Goal: Submit feedback/report problem: Submit feedback/report problem

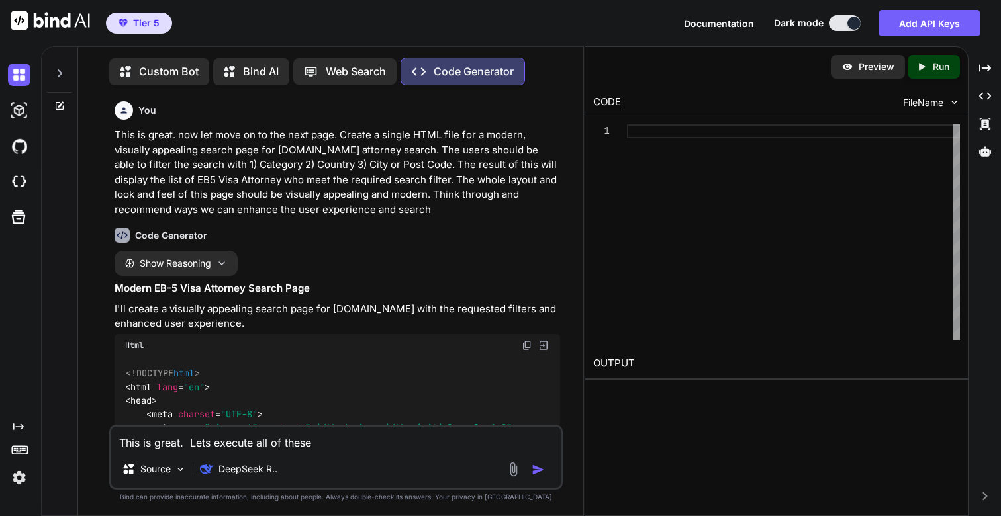
scroll to position [26127, 0]
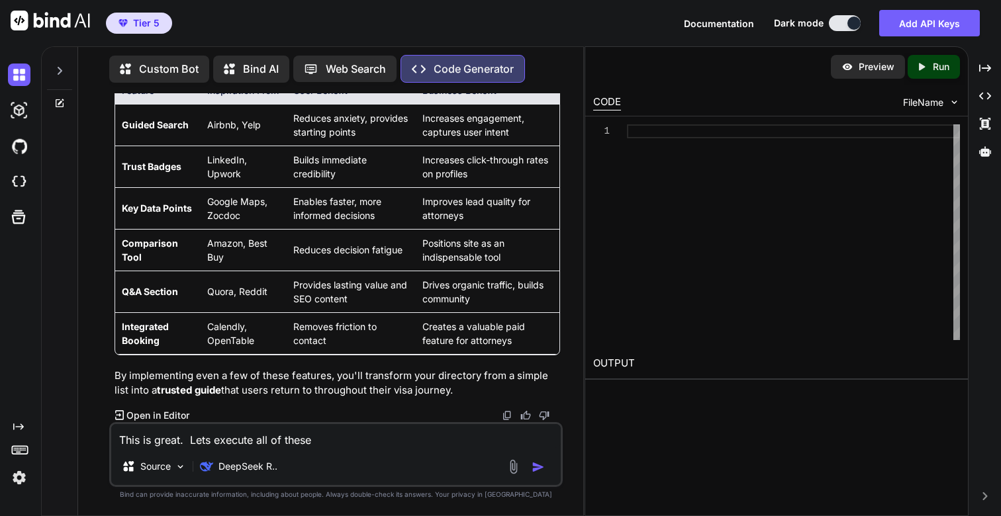
type textarea "This is great. Lets execute all of these f"
type textarea "x"
type textarea "This is great. Lets execute all of these fe"
type textarea "x"
type textarea "This is great. Lets execute all of these fea"
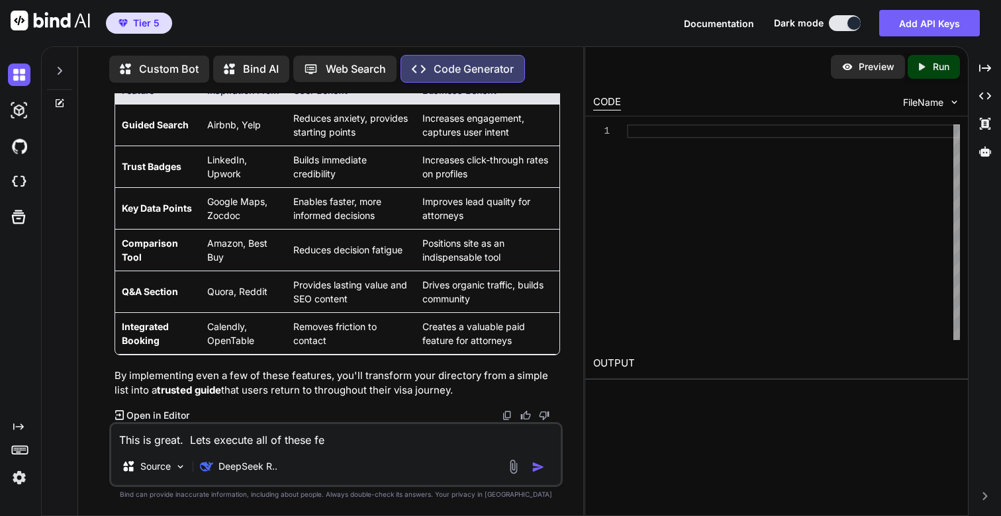
type textarea "x"
type textarea "This is great. Lets execute all of these feat"
type textarea "x"
type textarea "This is great. Lets execute all of these featu"
type textarea "x"
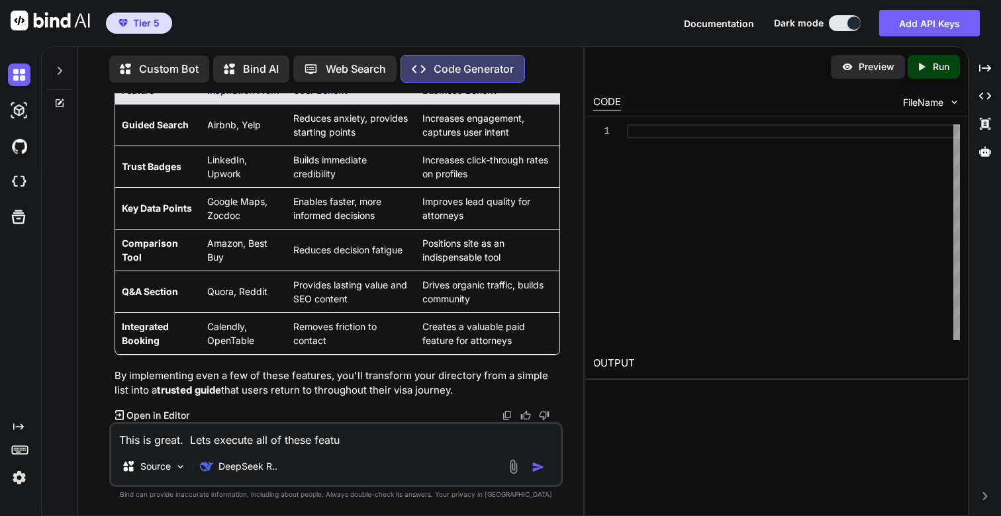
type textarea "This is great. Lets execute all of these featur"
type textarea "x"
type textarea "This is great. Lets execute all of these feature"
type textarea "x"
type textarea "This is great. Lets execute all of these features"
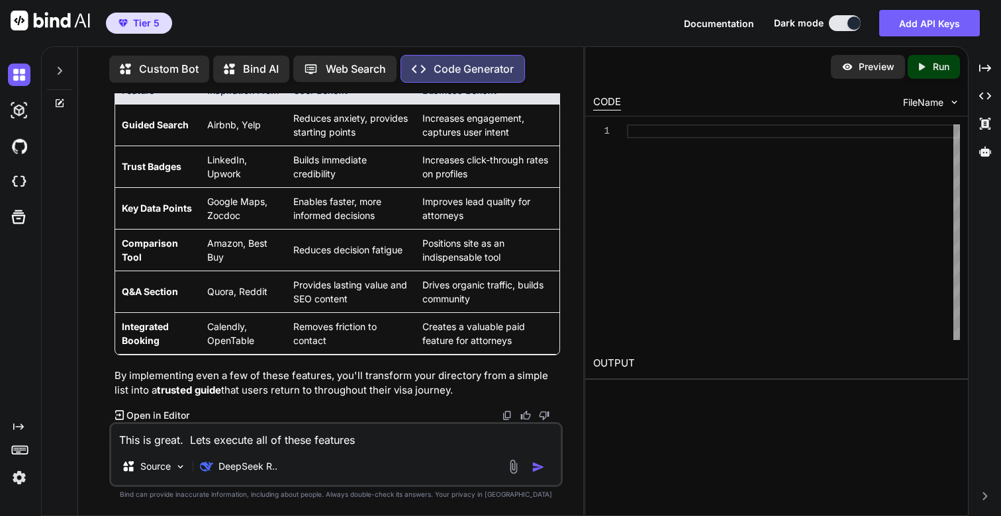
type textarea "x"
type textarea "This is great. Lets execute all of these features."
type textarea "x"
type textarea "This is great. Lets execute all of these features."
type textarea "x"
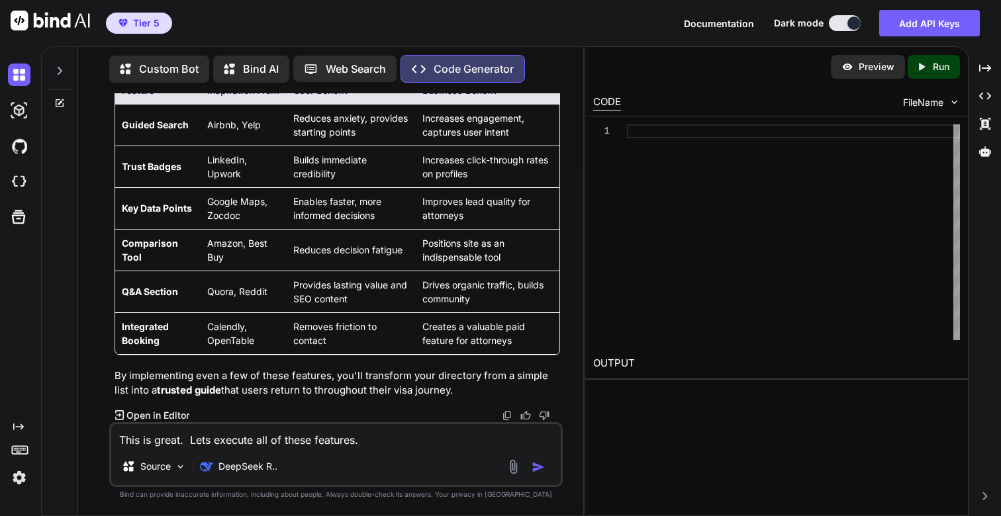
type textarea "This is great. Lets execute all of these features."
type textarea "x"
type textarea "This is great. Lets execute all of these features. m"
type textarea "x"
type textarea "This is great. Lets execute all of these features. ma"
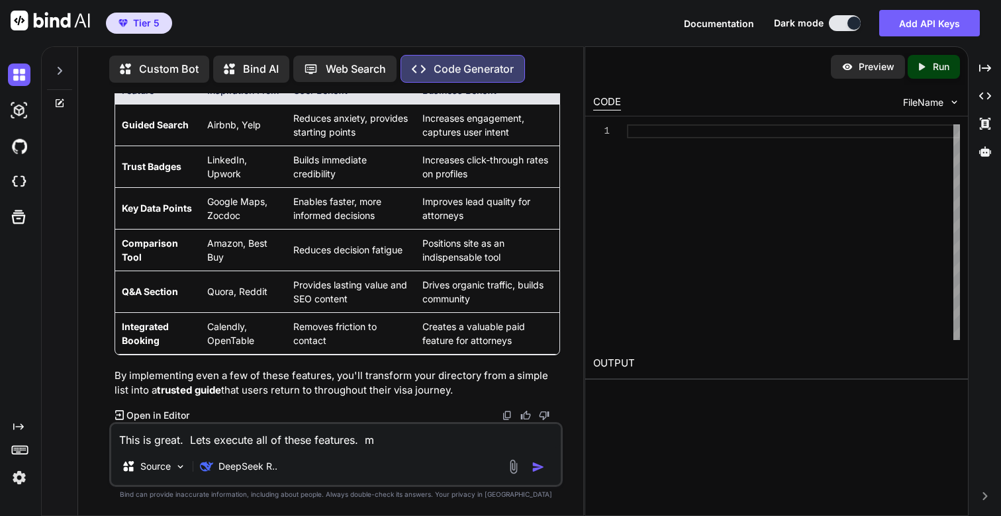
type textarea "x"
type textarea "This is great. Lets execute all of these features. mak"
type textarea "x"
type textarea "This is great. Lets execute all of these features. make"
type textarea "x"
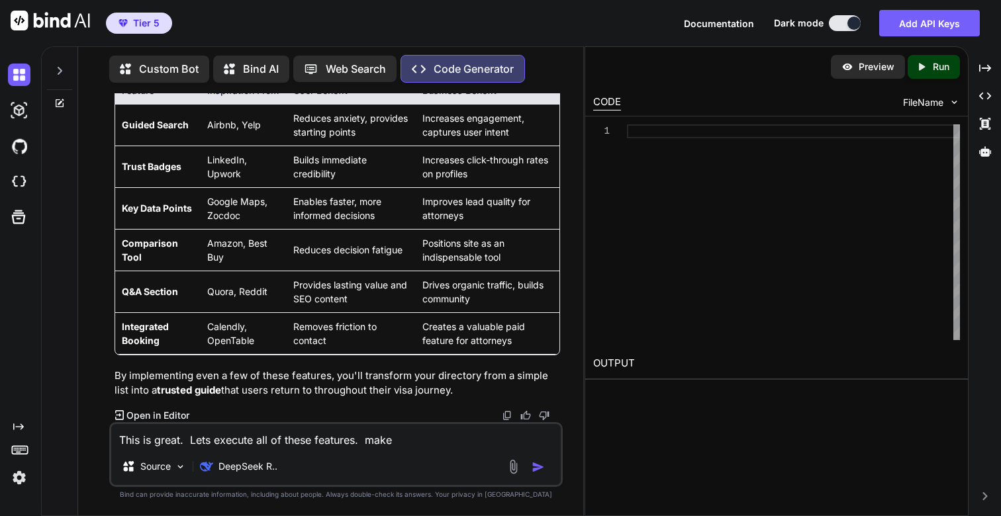
type textarea "This is great. Lets execute all of these features. make"
type textarea "x"
type textarea "This is great. Lets execute all of these features. make s"
type textarea "x"
type textarea "This is great. Lets execute all of these features. make su"
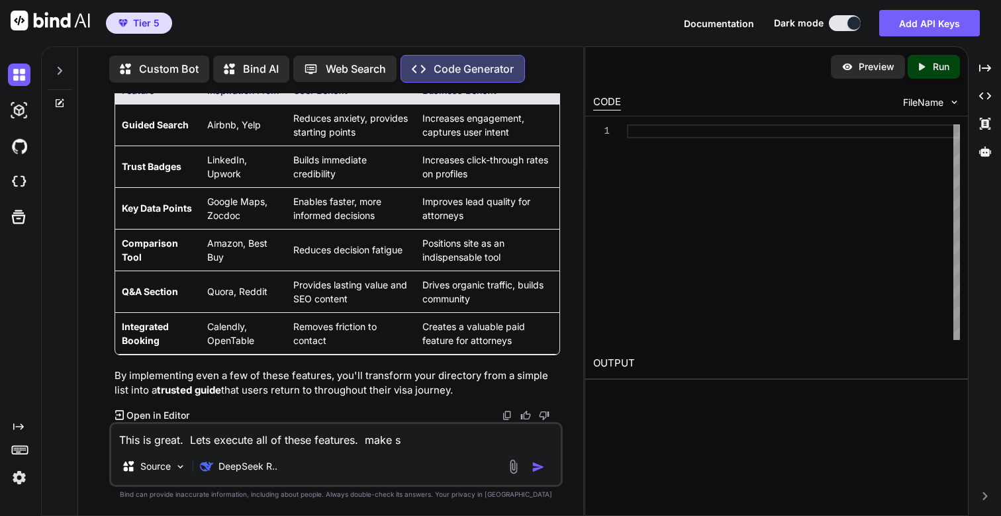
type textarea "x"
type textarea "This is great. Lets execute all of these features. make sur"
type textarea "x"
type textarea "This is great. Lets execute all of these features. make sure"
type textarea "x"
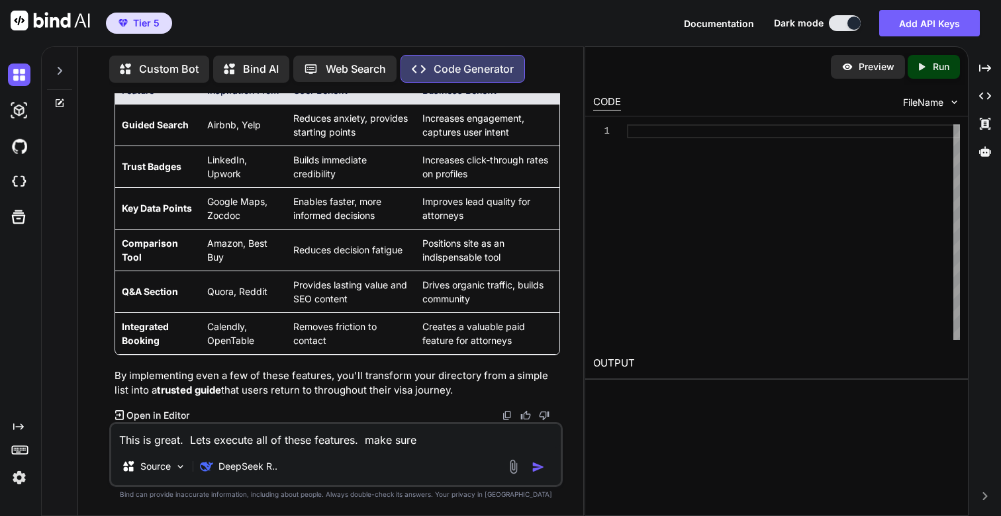
type textarea "This is great. Lets execute all of these features. make sure"
type textarea "x"
type textarea "This is great. Lets execute all of these features. make sure t"
type textarea "x"
type textarea "This is great. Lets execute all of these features. make sure th"
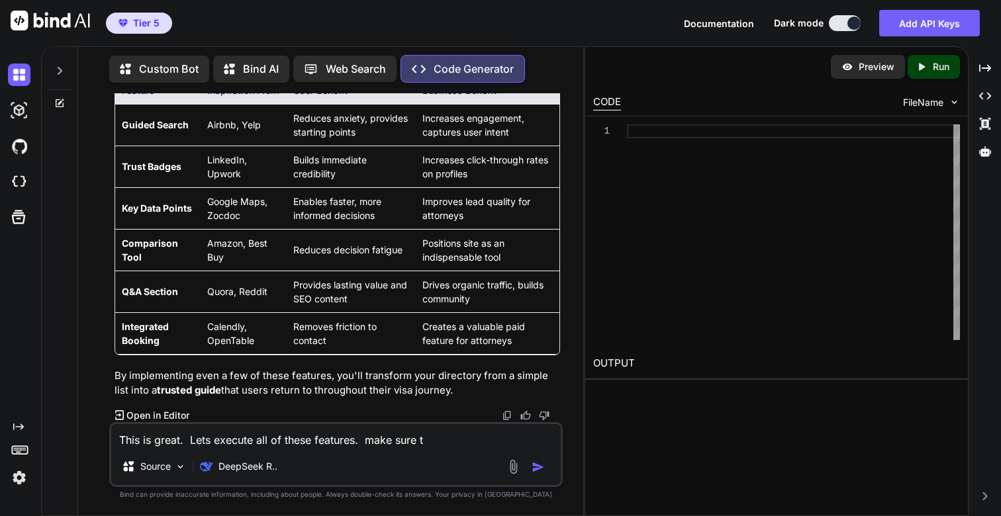
type textarea "x"
type textarea "This is great. Lets execute all of these features. make sure tha"
type textarea "x"
type textarea "This is great. Lets execute all of these features. make sure that"
type textarea "x"
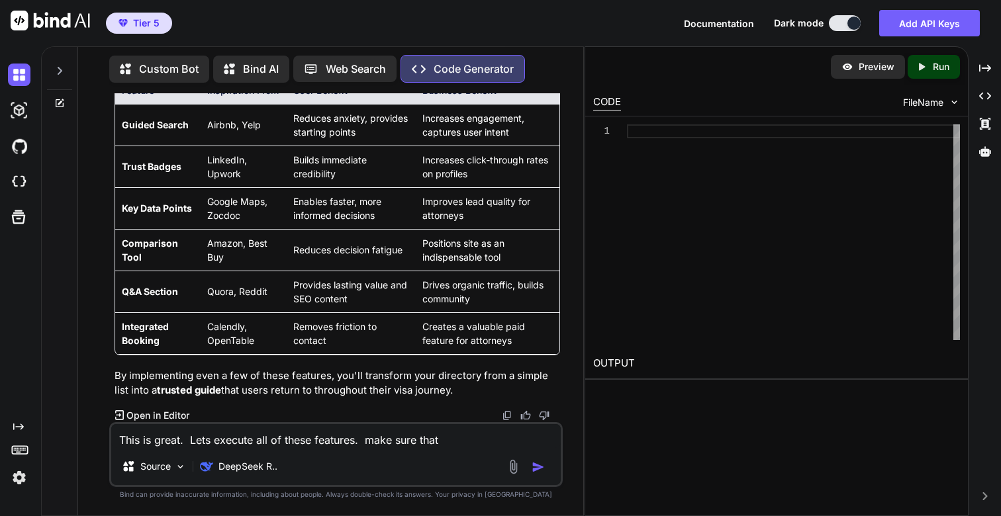
type textarea "This is great. Lets execute all of these features. make sure that"
type textarea "x"
type textarea "This is great. Lets execute all of these features. make sure that t"
type textarea "x"
type textarea "This is great. Lets execute all of these features. make sure that th"
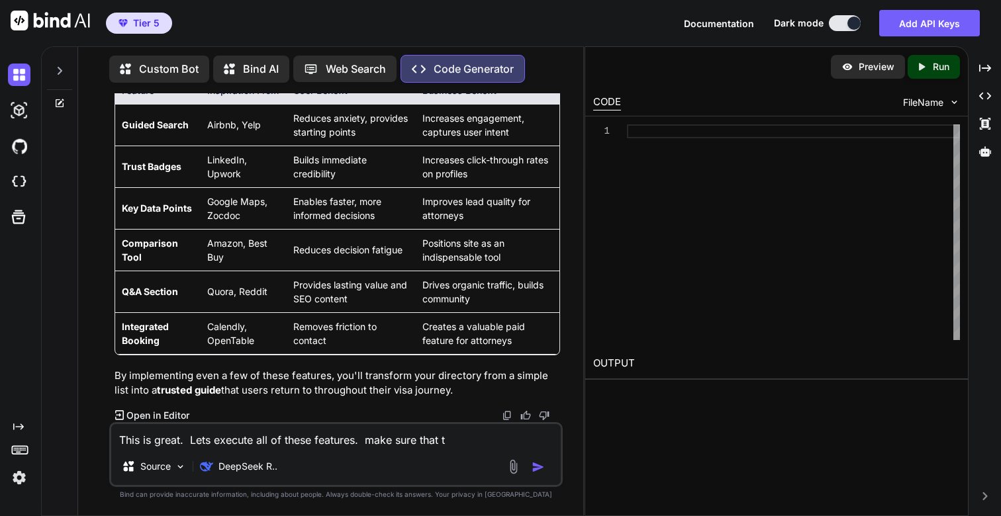
type textarea "x"
type textarea "This is great. Lets execute all of these features. make sure that the"
type textarea "x"
type textarea "This is great. Lets execute all of these features. make sure that the"
type textarea "x"
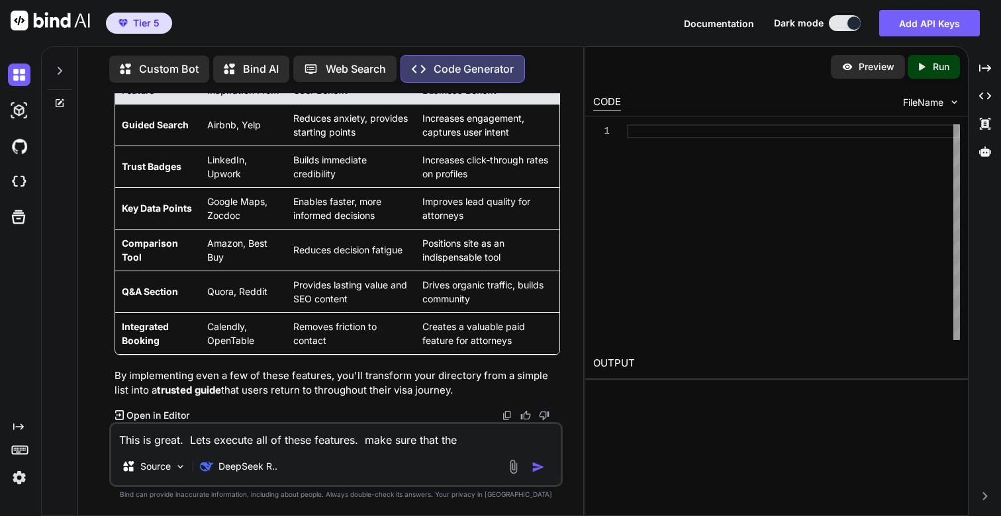
type textarea "This is great. Lets execute all of these features. make sure that the u"
type textarea "x"
type textarea "This is great. Lets execute all of these features. make sure that the us"
type textarea "x"
type textarea "This is great. Lets execute all of these features. make sure that the use"
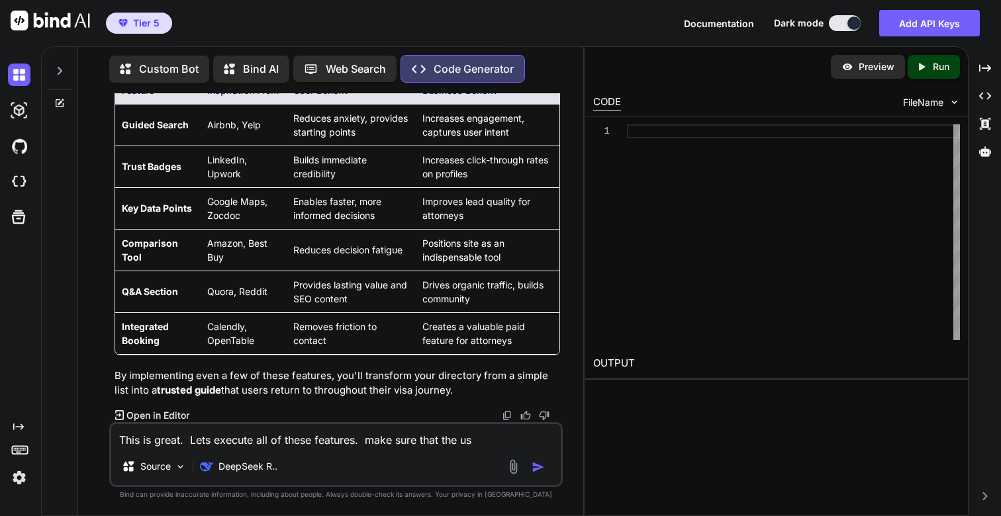
type textarea "x"
type textarea "This is great. Lets execute all of these features. make sure that the user"
type textarea "x"
type textarea "This is great. Lets execute all of these features. make sure that the user"
type textarea "x"
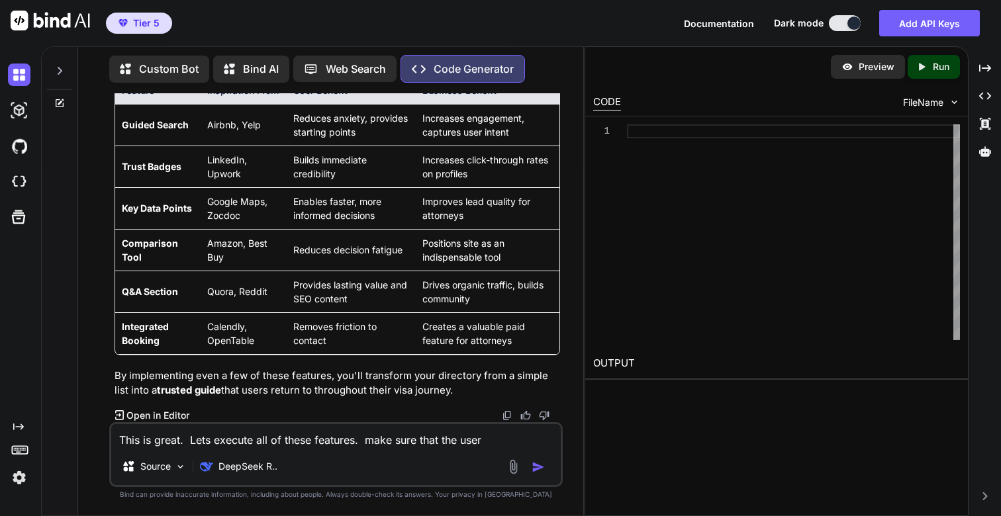
type textarea "This is great. Lets execute all of these features. make sure that the user e"
type textarea "x"
type textarea "This is great. Lets execute all of these features. make sure that the user ex"
type textarea "x"
type textarea "This is great. Lets execute all of these features. make sure that the user exp"
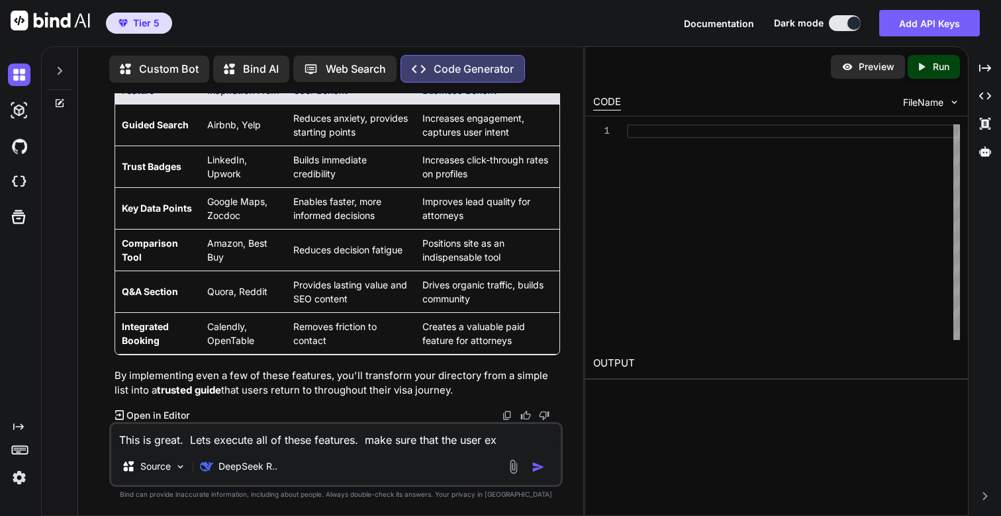
type textarea "x"
type textarea "This is great. Lets execute all of these features. make sure that the user expe"
type textarea "x"
type textarea "This is great. Lets execute all of these features. make sure that the user exper"
type textarea "x"
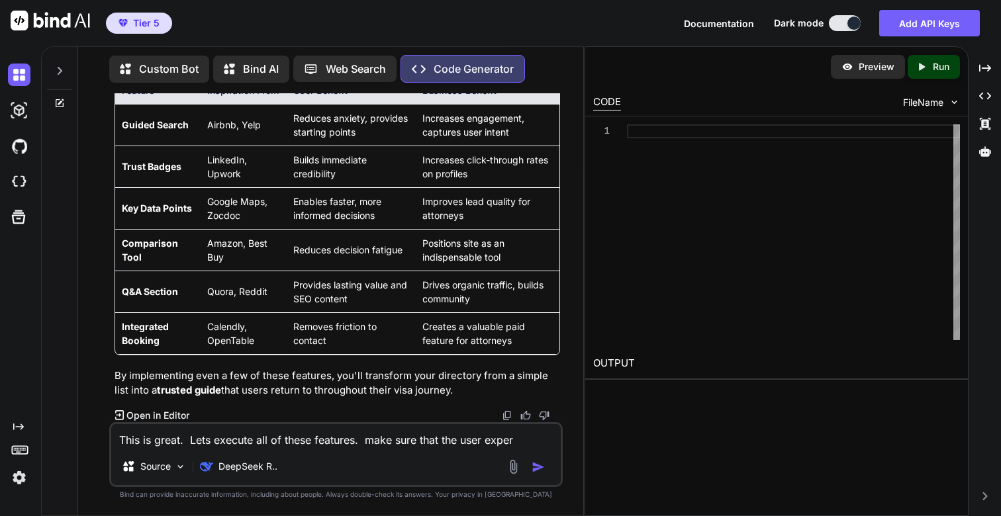
type textarea "This is great. Lets execute all of these features. make sure that the user expe…"
type textarea "x"
type textarea "This is great. Lets execute all of these features. make sure that the user expe…"
type textarea "x"
type textarea "This is great. Lets execute all of these features. make sure that the user expe…"
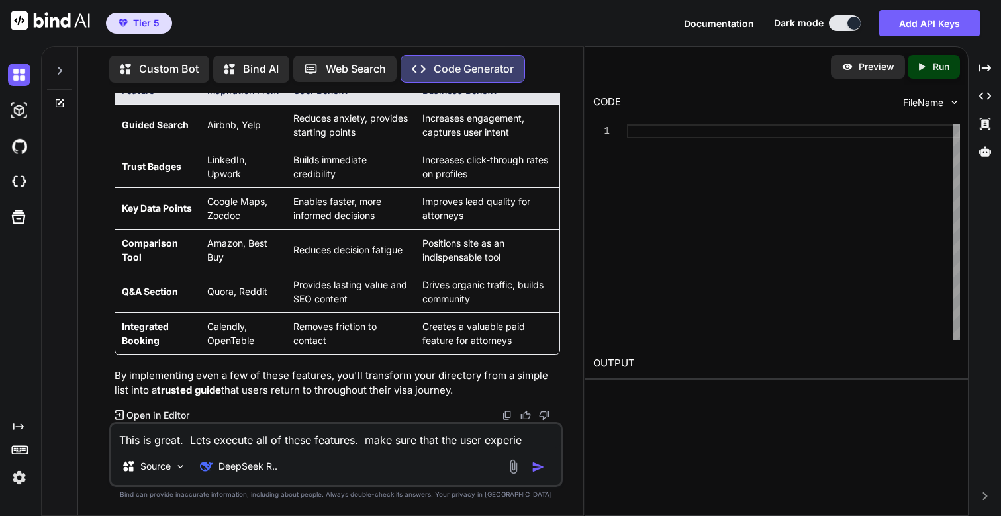
type textarea "x"
type textarea "This is great. Lets execute all of these features. make sure that the user expe…"
type textarea "x"
type textarea "This is great. Lets execute all of these features. make sure that the user expe…"
type textarea "x"
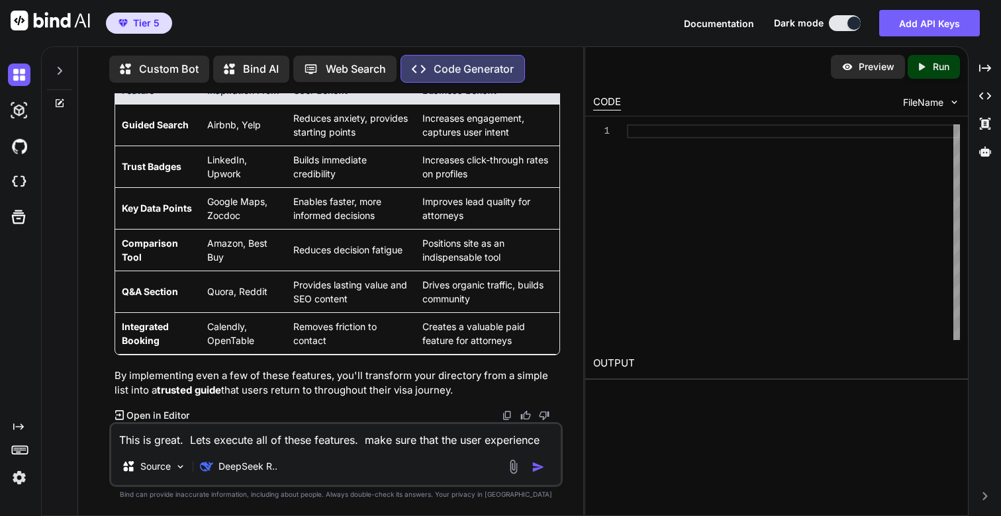
type textarea "This is great. Lets execute all of these features. make sure that the user expe…"
type textarea "x"
type textarea "This is great. Lets execute all of these features. make sure that the user expe…"
type textarea "x"
type textarea "This is great. Lets execute all of these features. make sure that the user expe…"
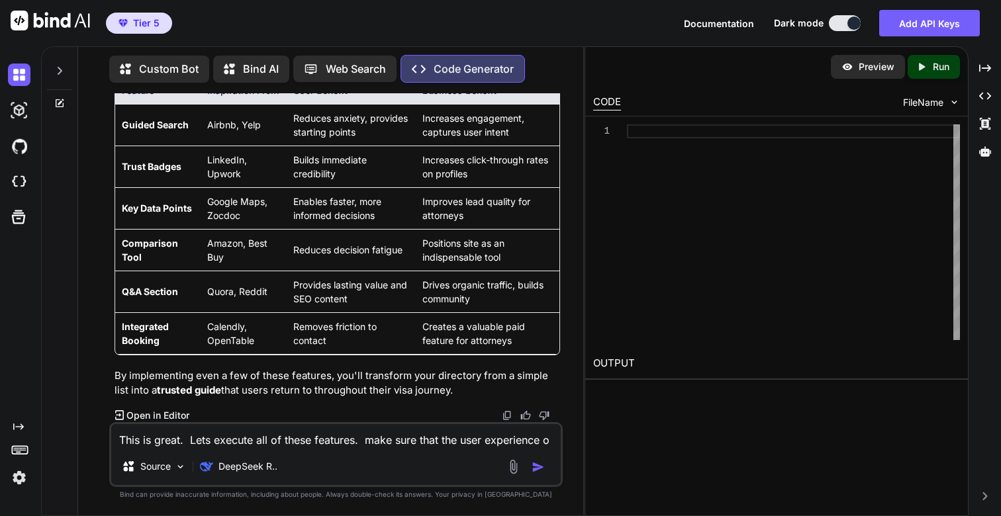
type textarea "x"
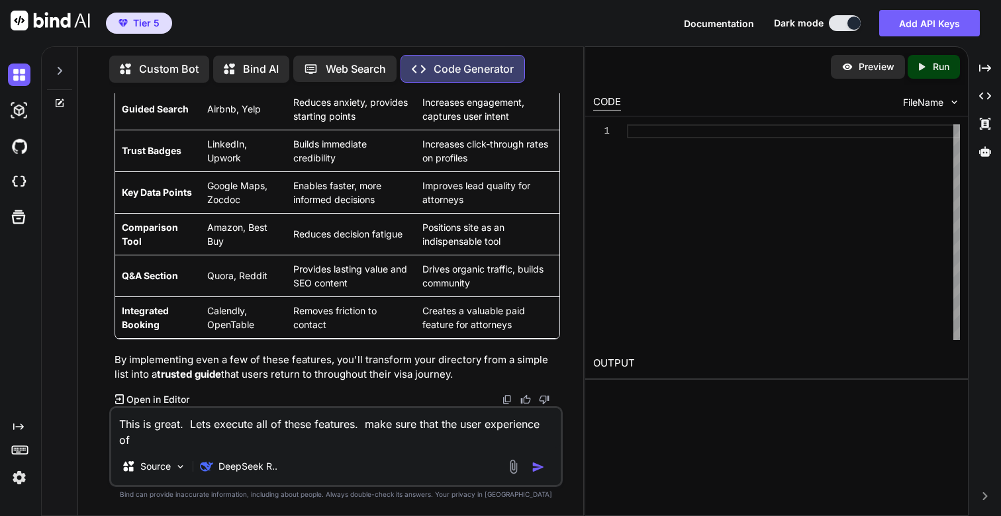
type textarea "This is great. Lets execute all of these features. make sure that the user expe…"
type textarea "x"
type textarea "This is great. Lets execute all of these features. make sure that the user expe…"
type textarea "x"
type textarea "This is great. Lets execute all of these features. make sure that the user expe…"
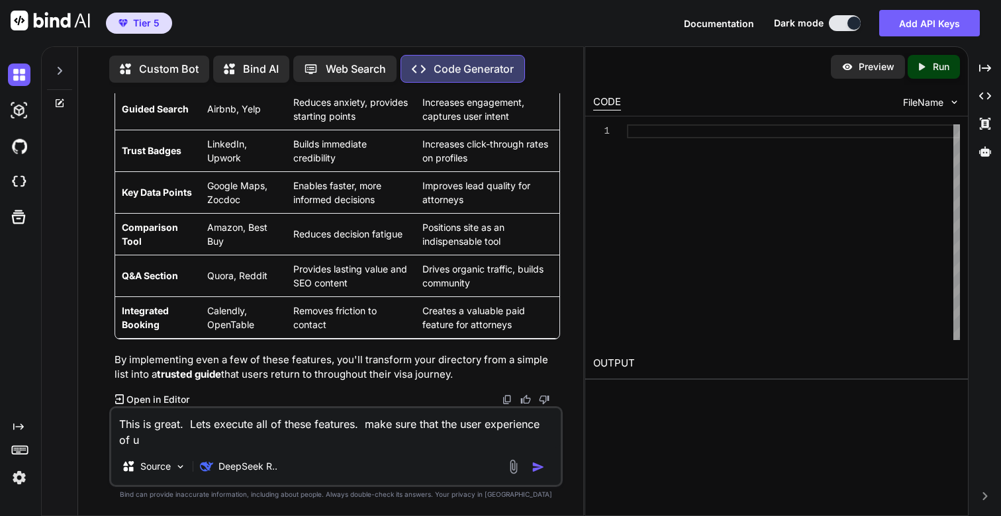
type textarea "x"
type textarea "This is great. Lets execute all of these features. make sure that the user expe…"
type textarea "x"
type textarea "This is great. Lets execute all of these features. make sure that the user expe…"
type textarea "x"
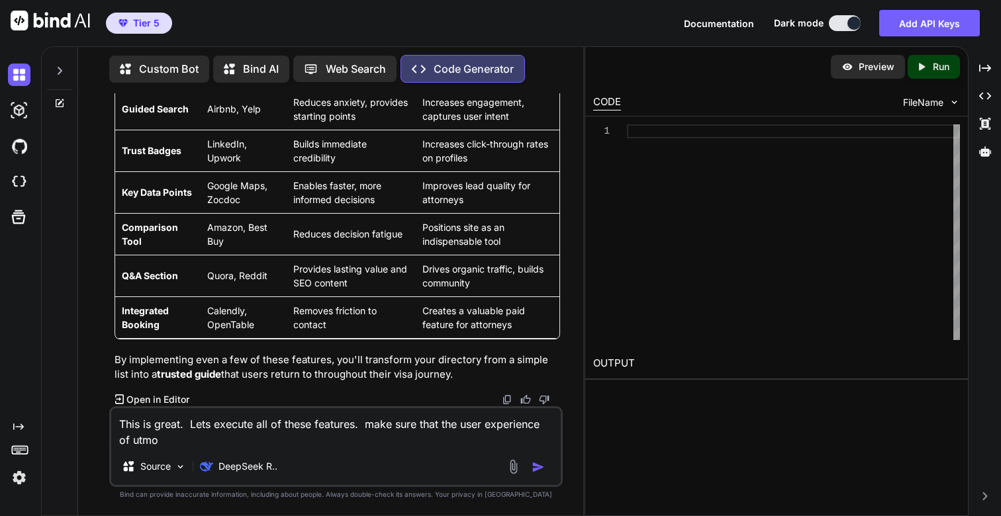
type textarea "This is great. Lets execute all of these features. make sure that the user expe…"
type textarea "x"
type textarea "This is great. Lets execute all of these features. make sure that the user expe…"
type textarea "x"
type textarea "This is great. Lets execute all of these features. make sure that the user expe…"
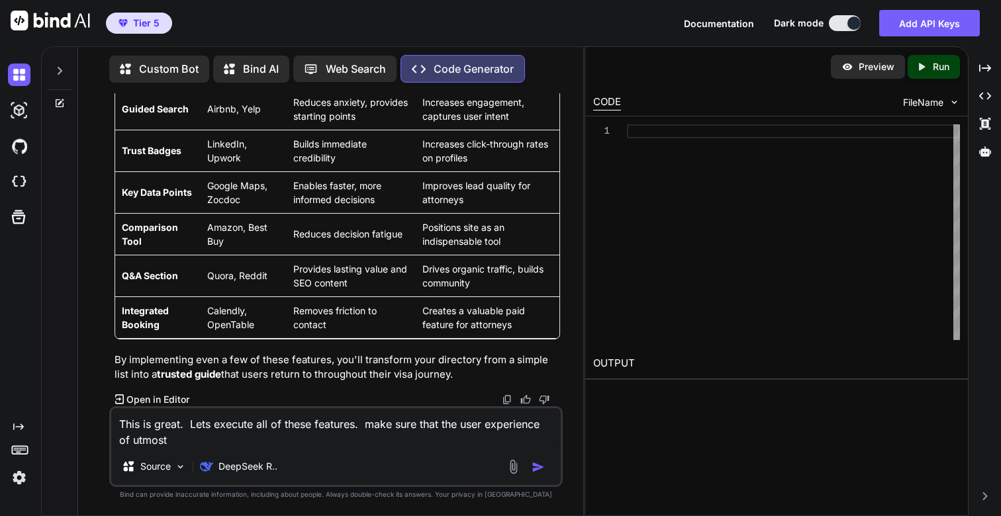
type textarea "x"
type textarea "This is great. Lets execute all of these features. make sure that the user expe…"
type textarea "x"
type textarea "This is great. Lets execute all of these features. make sure that the user expe…"
type textarea "x"
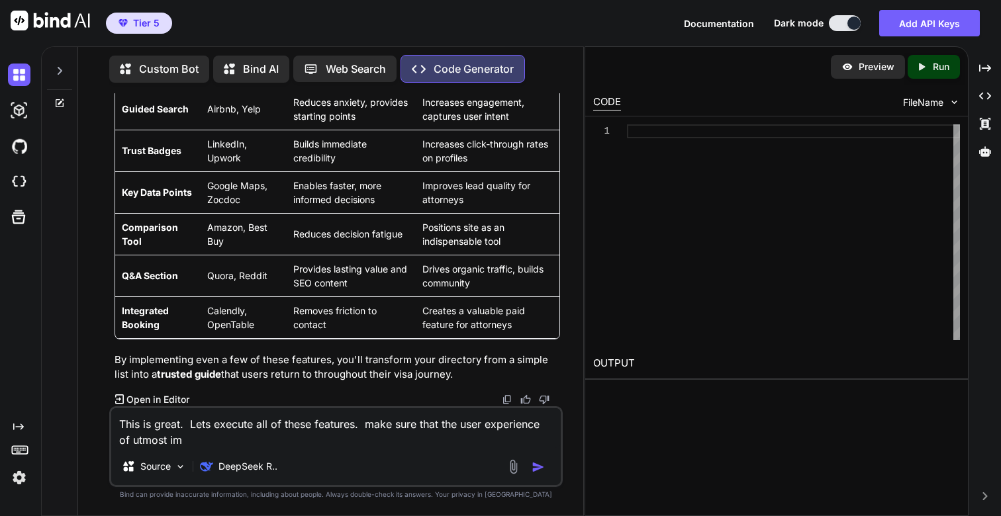
type textarea "This is great. Lets execute all of these features. make sure that the user expe…"
type textarea "x"
type textarea "This is great. Lets execute all of these features. make sure that the user expe…"
type textarea "x"
type textarea "This is great. Lets execute all of these features. make sure that the user expe…"
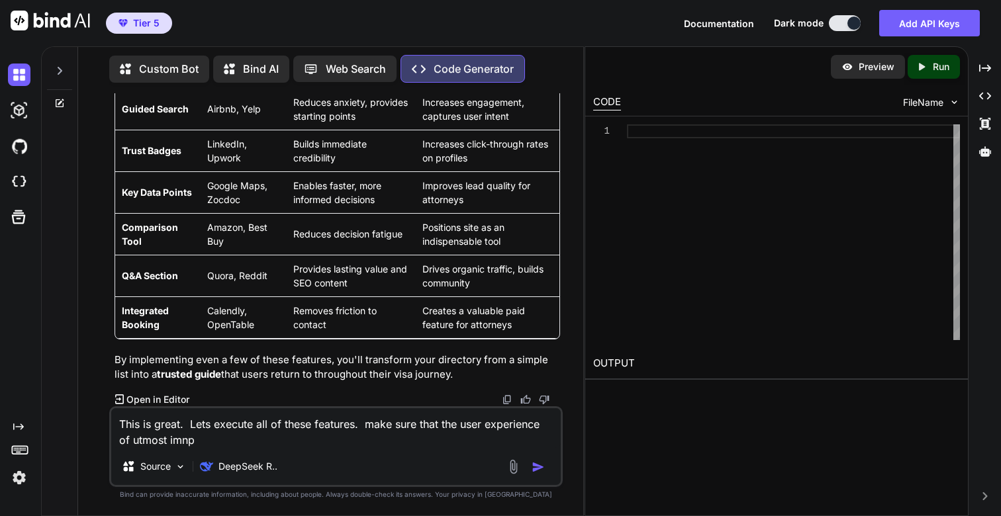
type textarea "x"
type textarea "This is great. Lets execute all of these features. make sure that the user expe…"
type textarea "x"
type textarea "This is great. Lets execute all of these features. make sure that the user expe…"
type textarea "x"
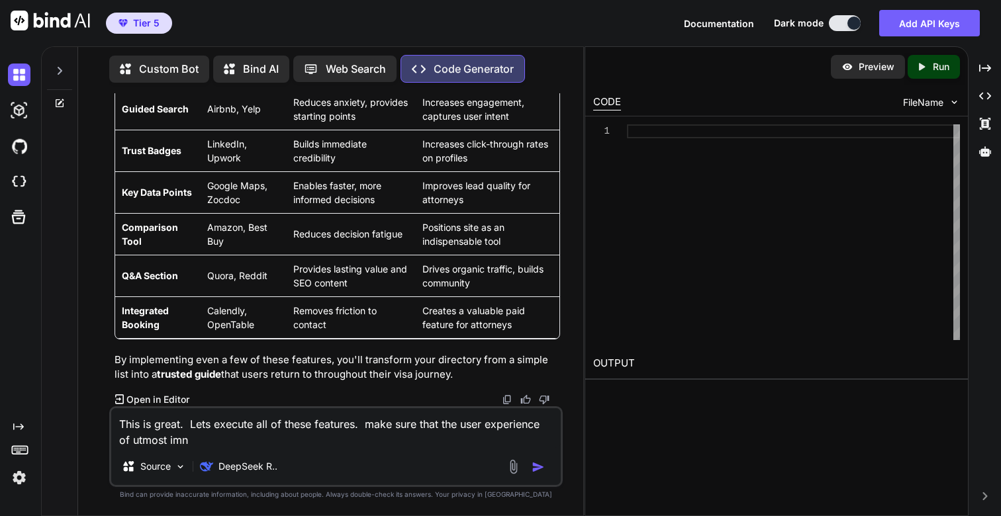
type textarea "This is great. Lets execute all of these features. make sure that the user expe…"
type textarea "x"
type textarea "This is great. Lets execute all of these features. make sure that the user expe…"
type textarea "x"
type textarea "This is great. Lets execute all of these features. make sure that the user expe…"
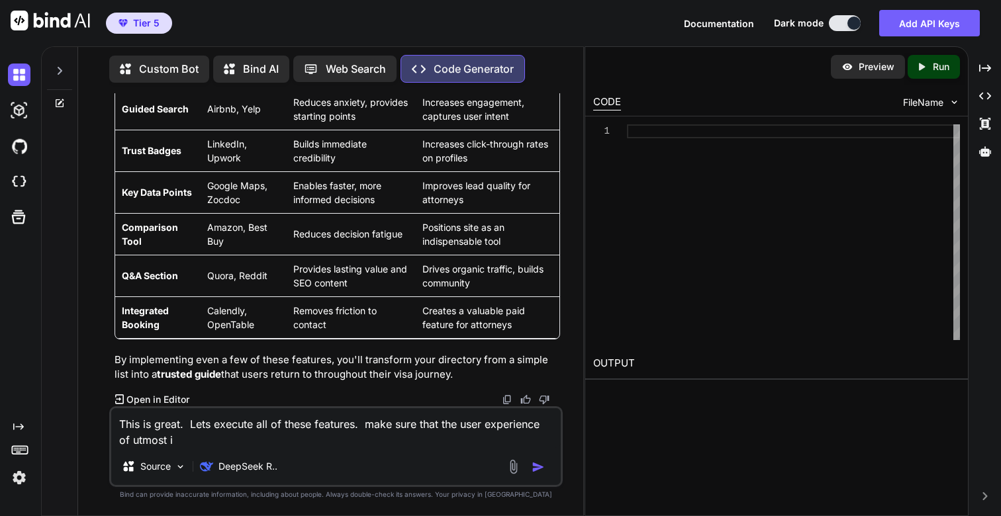
type textarea "x"
type textarea "This is great. Lets execute all of these features. make sure that the user expe…"
type textarea "x"
type textarea "This is great. Lets execute all of these features. make sure that the user expe…"
type textarea "x"
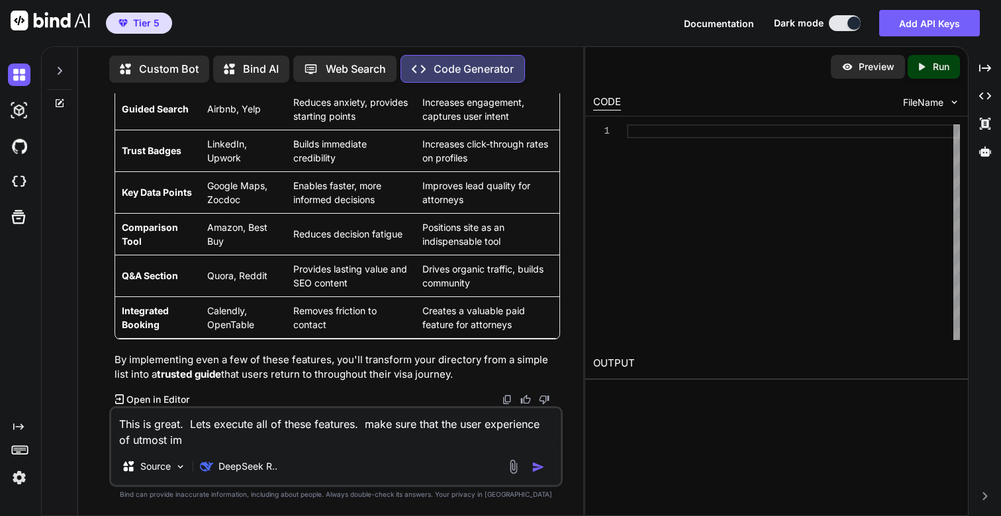
type textarea "This is great. Lets execute all of these features. make sure that the user expe…"
type textarea "x"
type textarea "This is great. Lets execute all of these features. make sure that the user expe…"
type textarea "x"
type textarea "This is great. Lets execute all of these features. make sure that the user expe…"
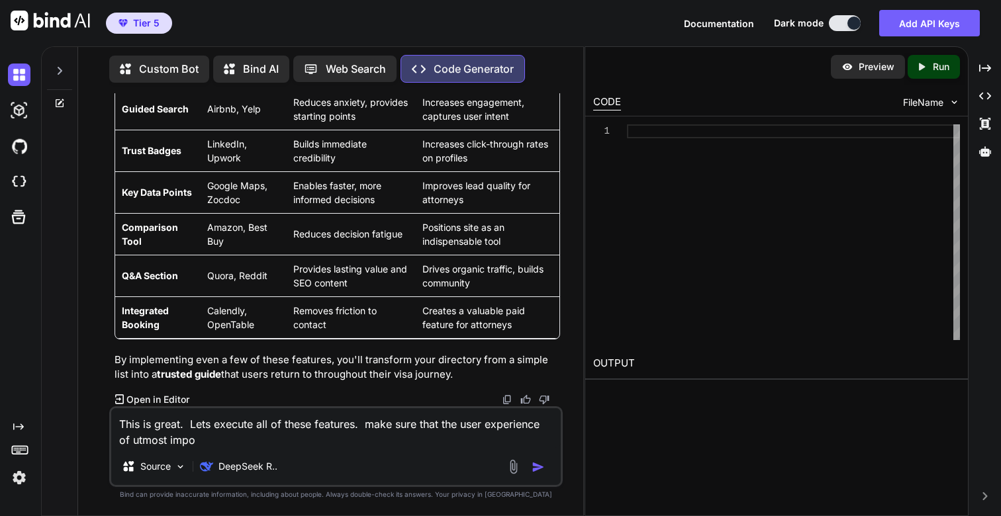
type textarea "x"
type textarea "This is great. Lets execute all of these features. make sure that the user expe…"
type textarea "x"
type textarea "This is great. Lets execute all of these features. make sure that the user expe…"
type textarea "x"
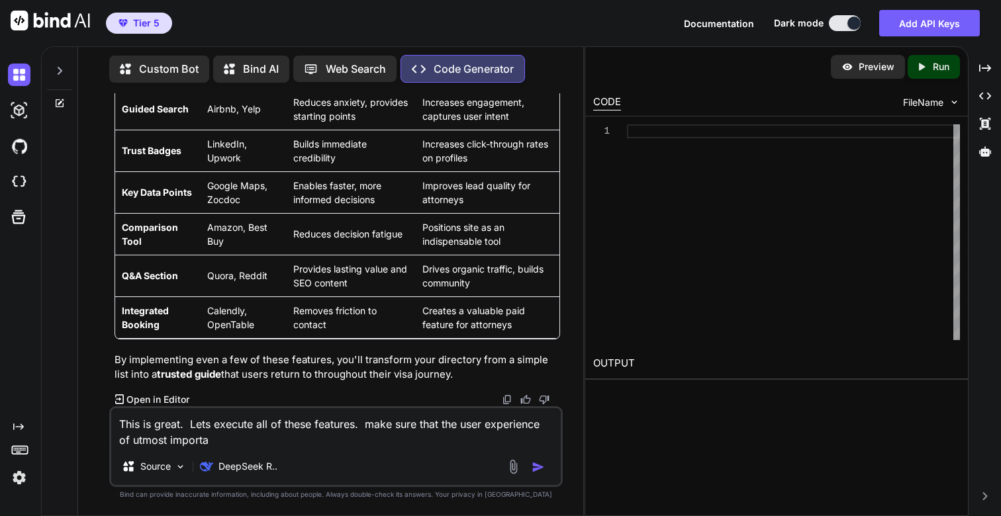
type textarea "This is great. Lets execute all of these features. make sure that the user expe…"
type textarea "x"
type textarea "This is great. Lets execute all of these features. make sure that the user expe…"
type textarea "x"
type textarea "This is great. Lets execute all of these features. make sure that the user expe…"
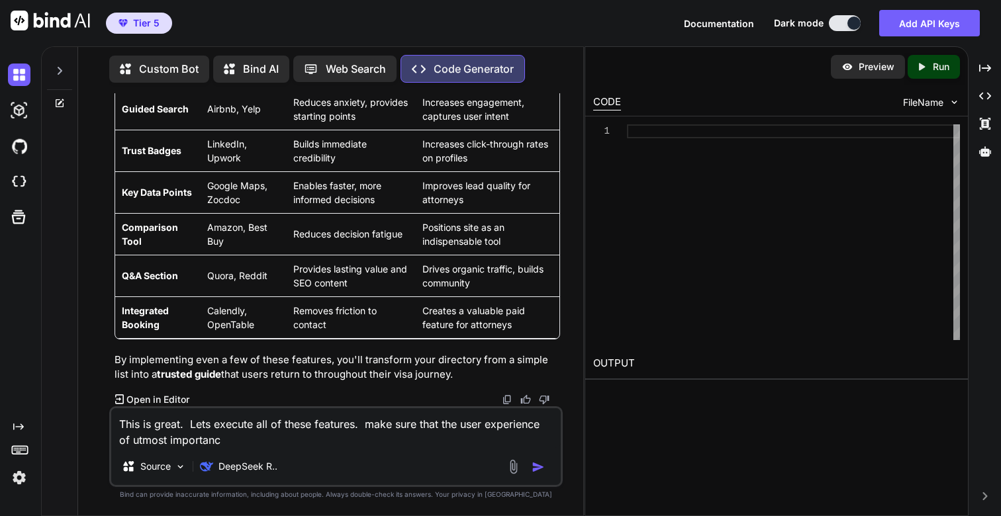
type textarea "x"
type textarea "This is great. Lets execute all of these features. make sure that the user expe…"
type textarea "x"
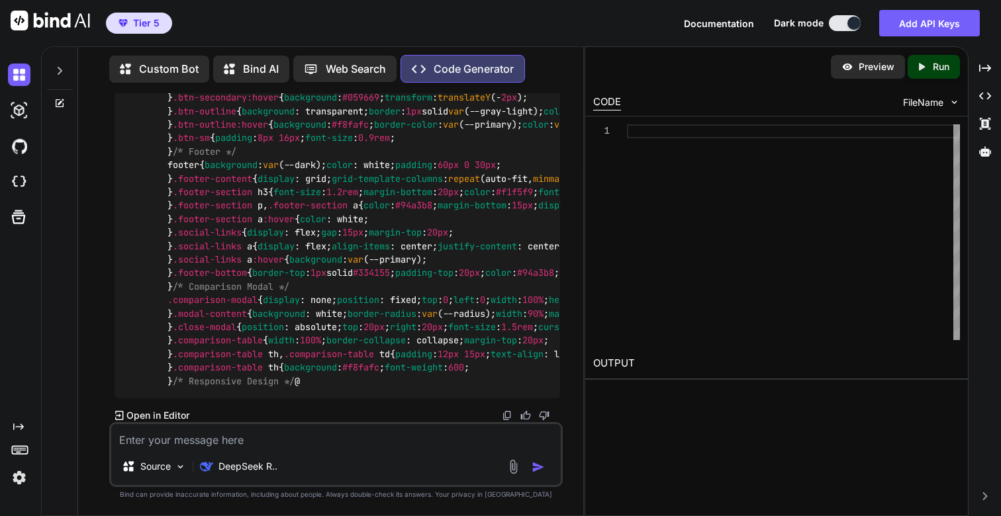
scroll to position [26440, 0]
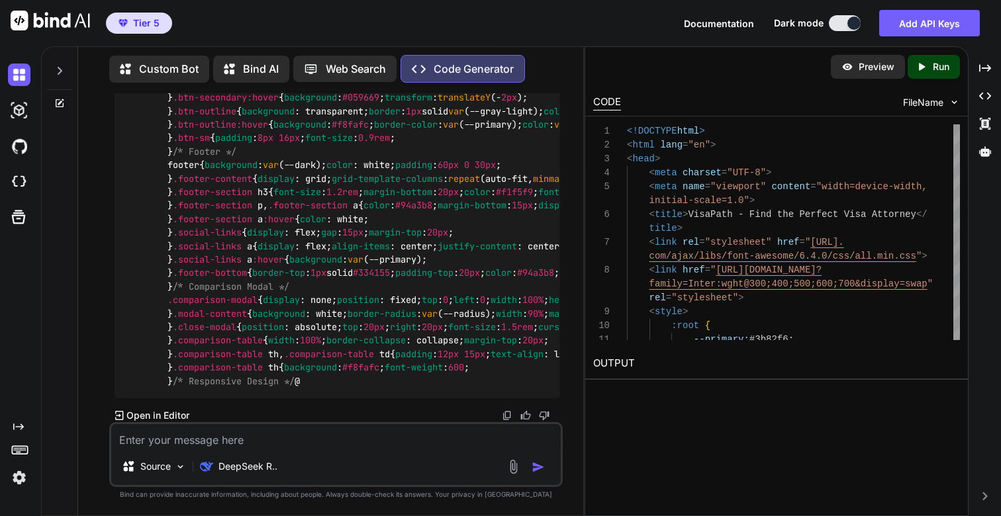
click at [940, 66] on p "Run" at bounding box center [940, 66] width 17 height 13
click at [647, 396] on link "[URL][DOMAIN_NAME]" at bounding box center [646, 394] width 107 height 13
click at [928, 64] on icon "Created with Pixso." at bounding box center [923, 67] width 17 height 12
click at [700, 396] on link "[URL][DOMAIN_NAME]" at bounding box center [646, 394] width 107 height 13
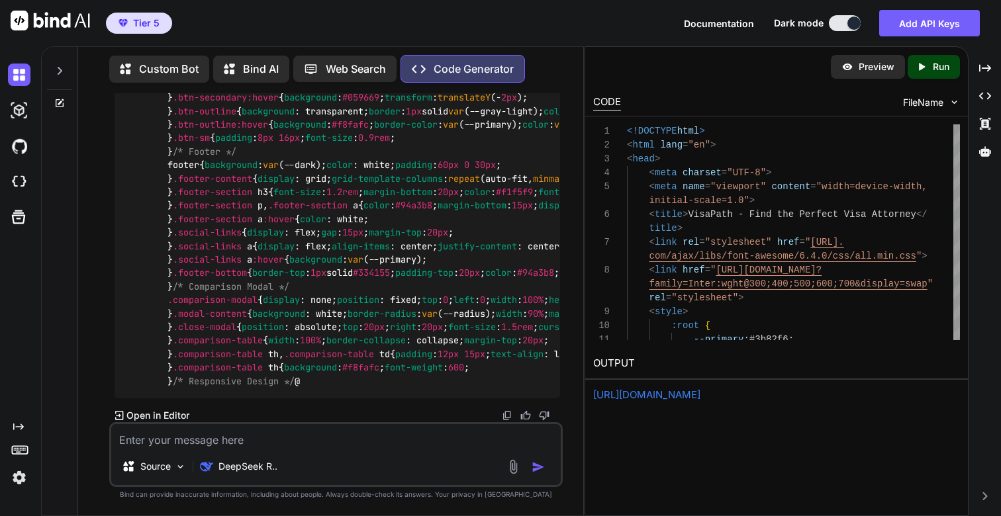
click at [229, 442] on textarea at bounding box center [335, 436] width 449 height 24
click at [150, 439] on textarea "I don;t see the preview being generated" at bounding box center [335, 436] width 449 height 24
type textarea "I don't see the preview being generated, please look into the code and fix the …"
click at [533, 461] on img "button" at bounding box center [537, 467] width 13 height 13
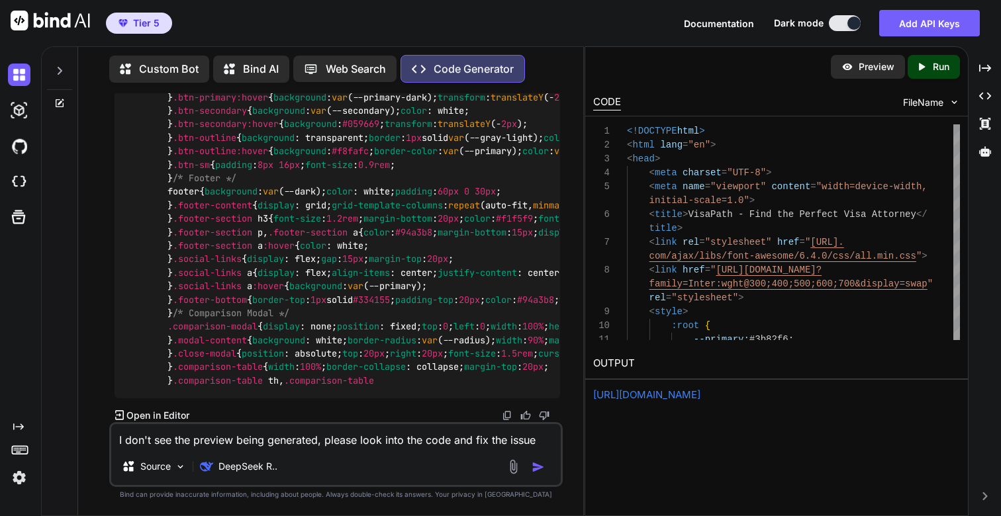
scroll to position [35719, 0]
click at [928, 64] on icon "Created with Pixso." at bounding box center [923, 67] width 17 height 12
click at [678, 396] on link "[URL][DOMAIN_NAME]" at bounding box center [646, 394] width 107 height 13
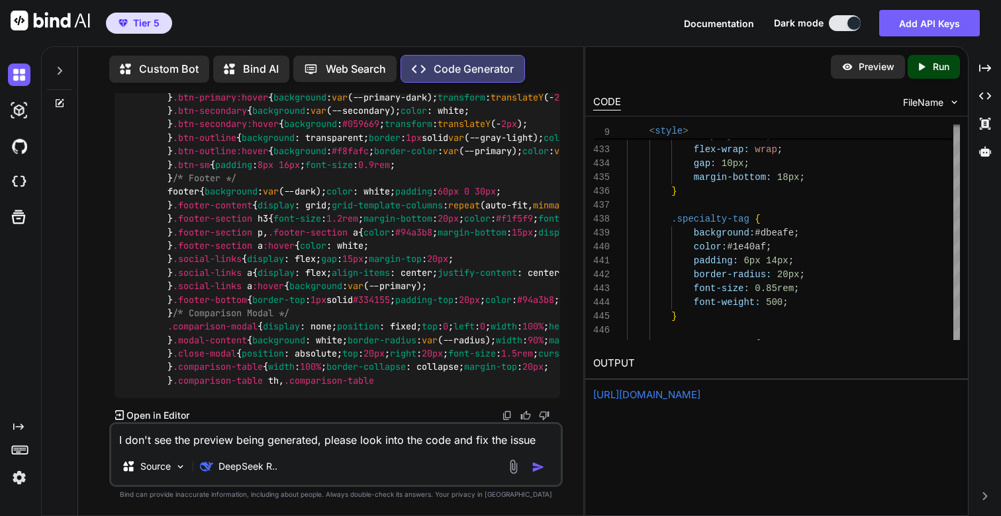
click at [856, 56] on div "Preview" at bounding box center [868, 67] width 74 height 24
click at [923, 69] on icon "Created with Pixso." at bounding box center [921, 67] width 12 height 12
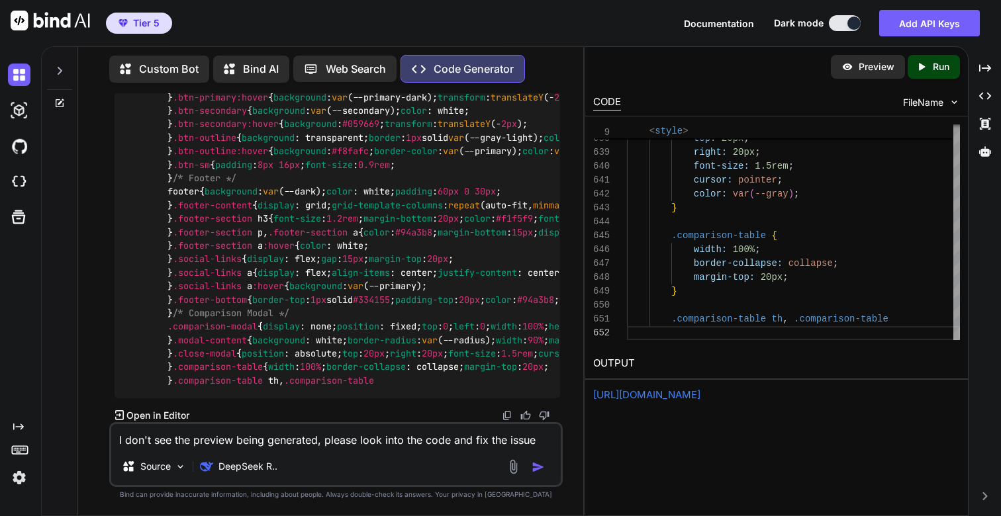
click at [700, 388] on link "[URL][DOMAIN_NAME]" at bounding box center [646, 394] width 107 height 13
click at [940, 63] on p "Run" at bounding box center [940, 66] width 17 height 13
click at [690, 396] on link "[URL][DOMAIN_NAME]" at bounding box center [646, 394] width 107 height 13
click at [224, 438] on textarea "I don't see the preview being generated, please look into the code and fix the …" at bounding box center [335, 436] width 449 height 24
type textarea "rewite t"
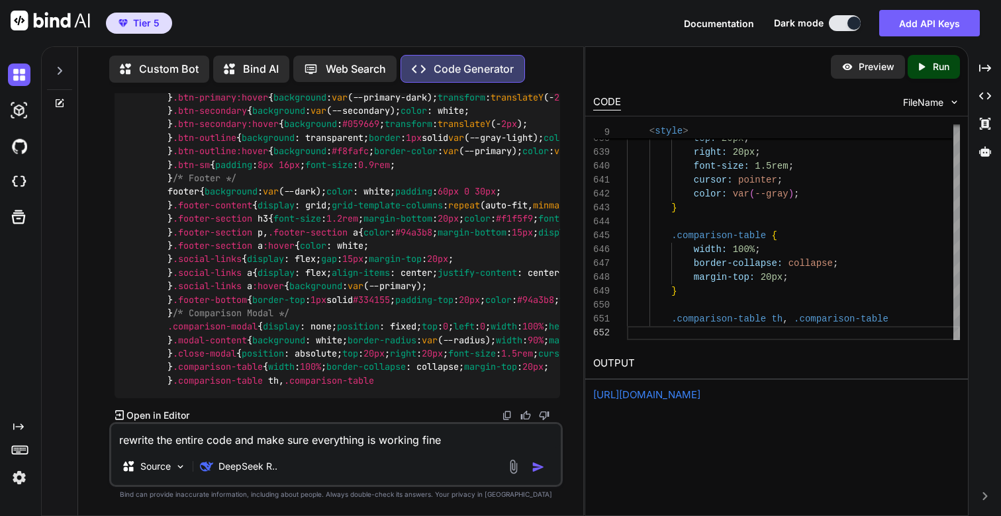
type textarea "rewrite the entire code and make sure everything is working fine."
click at [938, 65] on p "Run" at bounding box center [940, 66] width 17 height 13
click at [660, 396] on link "[URL][DOMAIN_NAME]" at bounding box center [646, 394] width 107 height 13
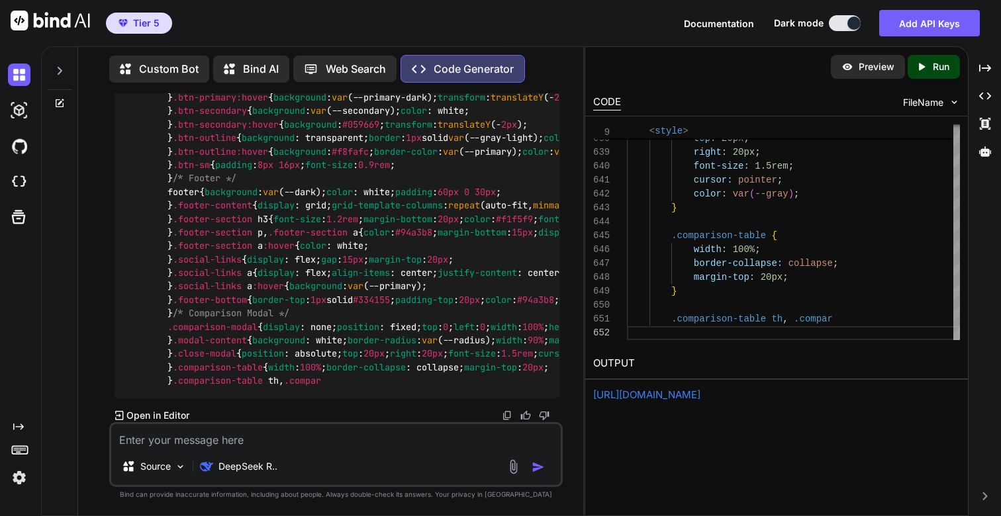
scroll to position [44673, 0]
click at [939, 71] on p "Run" at bounding box center [940, 66] width 17 height 13
click at [678, 399] on link "[URL][DOMAIN_NAME]" at bounding box center [646, 394] width 107 height 13
